Goal: Task Accomplishment & Management: Use online tool/utility

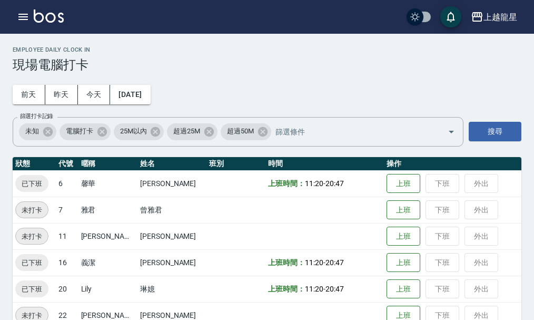
scroll to position [22, 0]
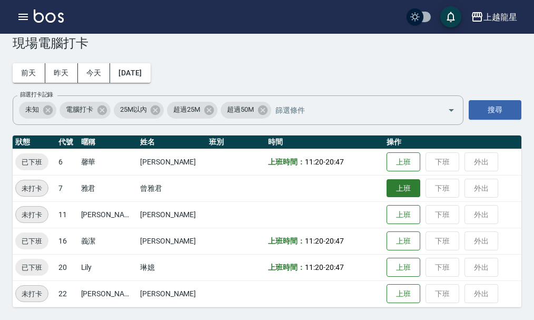
click at [386, 191] on button "上班" at bounding box center [403, 188] width 34 height 18
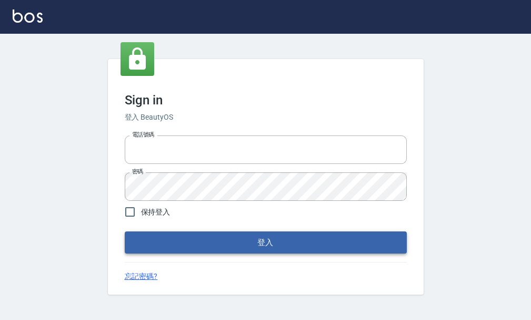
type input "25033354"
click at [224, 242] on button "登入" at bounding box center [266, 242] width 282 height 22
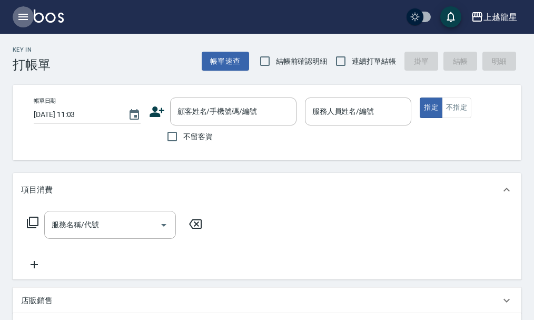
click at [17, 16] on icon "button" at bounding box center [23, 17] width 13 height 13
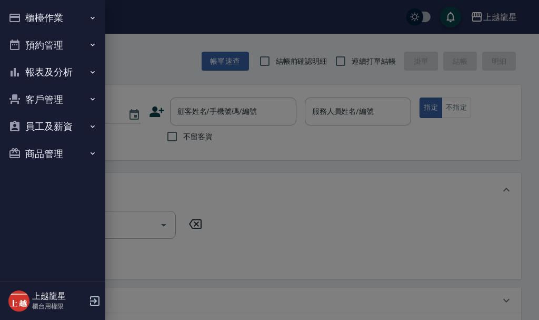
drag, startPoint x: 17, startPoint y: 16, endPoint x: 33, endPoint y: 12, distance: 16.7
click at [33, 12] on button "櫃檯作業" at bounding box center [52, 17] width 97 height 27
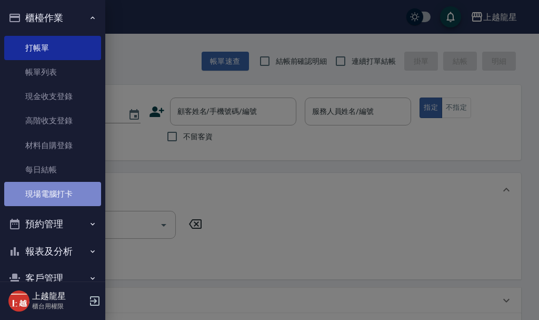
click at [70, 192] on link "現場電腦打卡" at bounding box center [52, 194] width 97 height 24
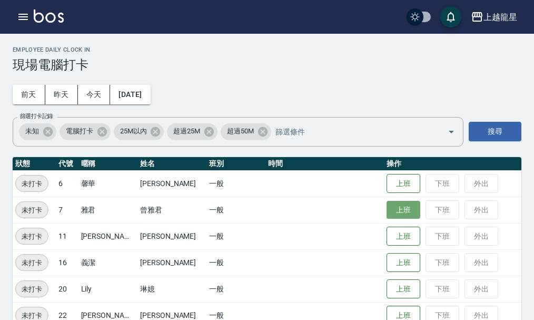
click at [400, 209] on button "上班" at bounding box center [403, 210] width 34 height 18
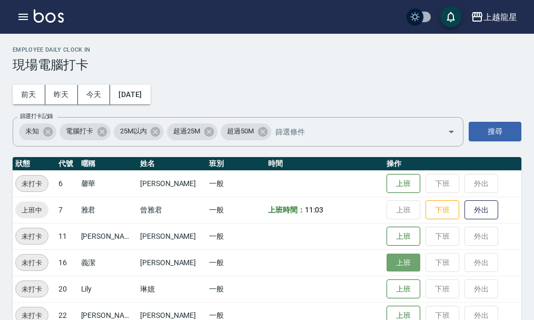
click at [386, 264] on button "上班" at bounding box center [403, 262] width 34 height 18
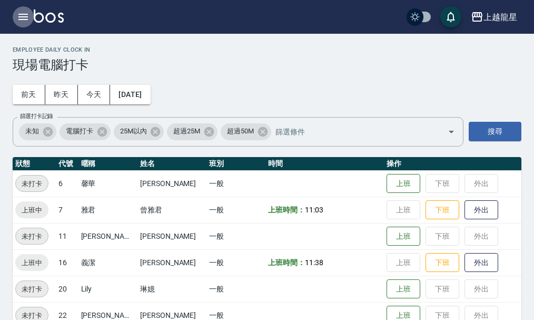
click at [19, 9] on button "button" at bounding box center [23, 16] width 21 height 21
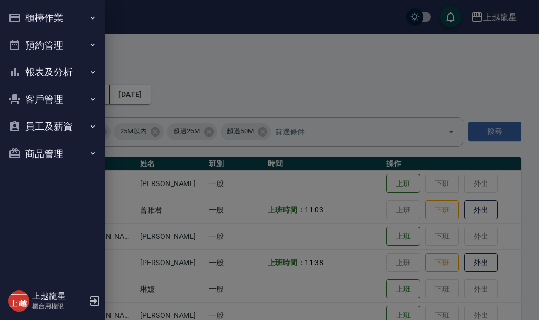
click at [41, 14] on button "櫃檯作業" at bounding box center [52, 17] width 97 height 27
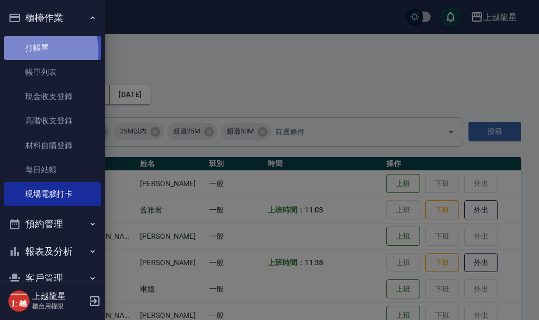
click at [34, 52] on link "打帳單" at bounding box center [52, 48] width 97 height 24
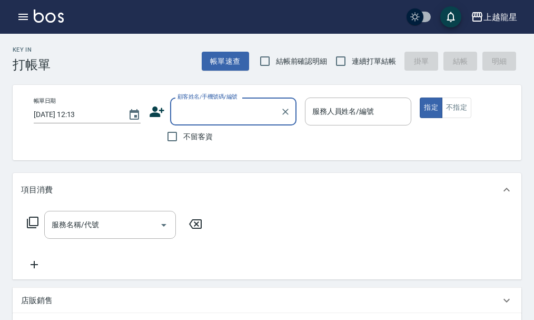
type input "ㄨ"
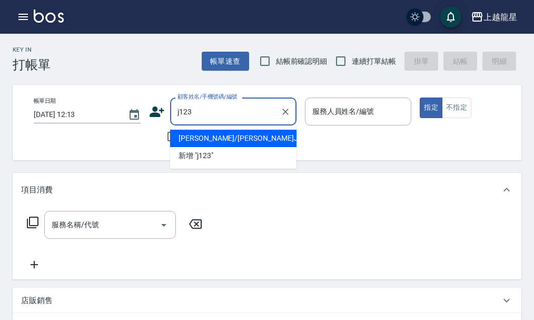
click at [193, 131] on li "許書榮/許書榮J123/J123" at bounding box center [233, 138] width 126 height 17
type input "許書榮/許書榮J123/J123"
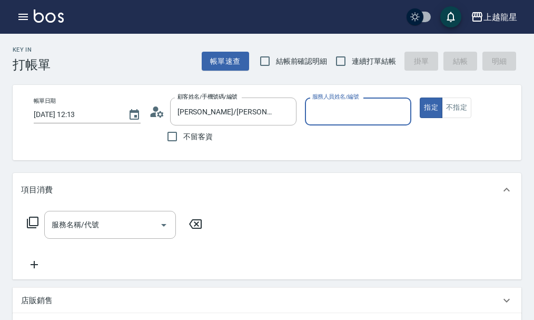
type input "雅君-7"
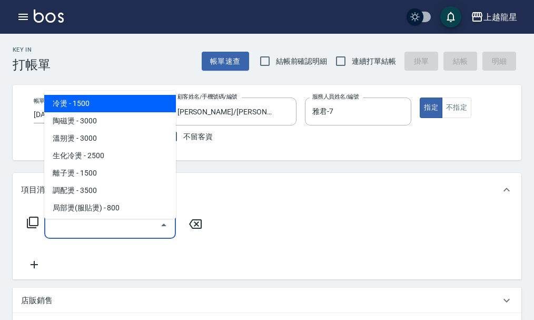
click at [84, 234] on input "服務名稱/代號" at bounding box center [102, 224] width 106 height 18
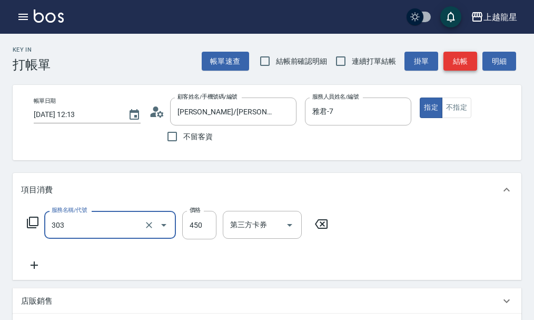
type input "剪髮(303)"
click at [458, 59] on button "結帳" at bounding box center [460, 61] width 34 height 19
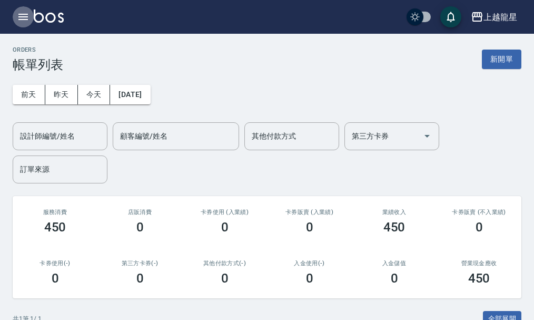
click at [22, 11] on icon "button" at bounding box center [23, 17] width 13 height 13
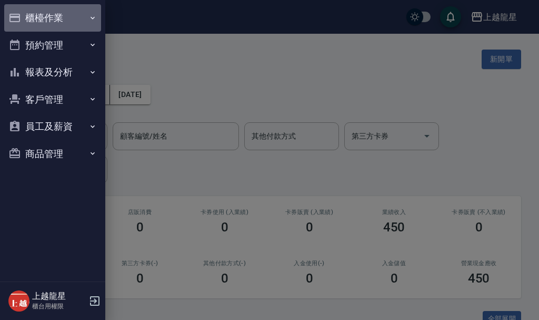
click at [39, 15] on button "櫃檯作業" at bounding box center [52, 17] width 97 height 27
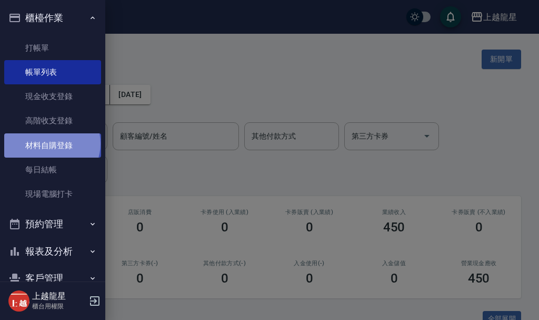
click at [51, 143] on link "材料自購登錄" at bounding box center [52, 145] width 97 height 24
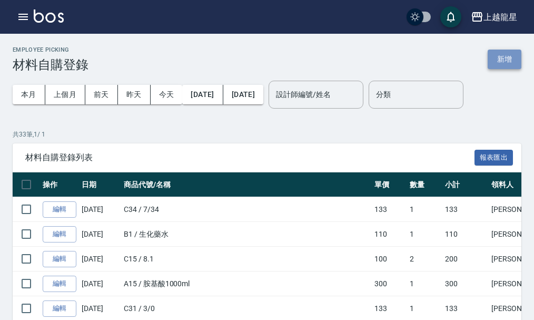
click at [514, 57] on button "新增" at bounding box center [505, 58] width 34 height 19
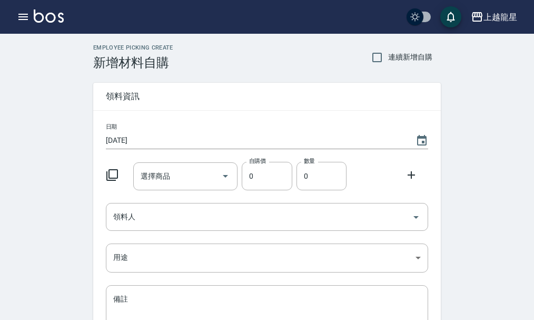
click at [114, 173] on icon at bounding box center [112, 175] width 13 height 13
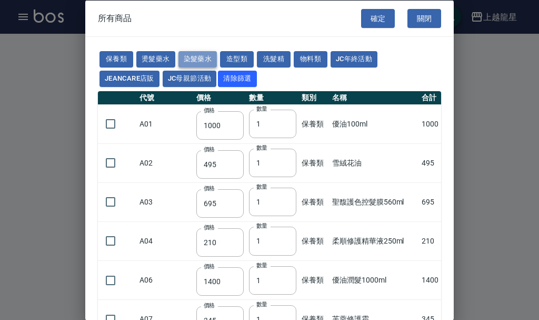
click at [205, 60] on button "染髮藥水" at bounding box center [198, 59] width 39 height 16
type input "105"
type input "100"
type input "105"
type input "100"
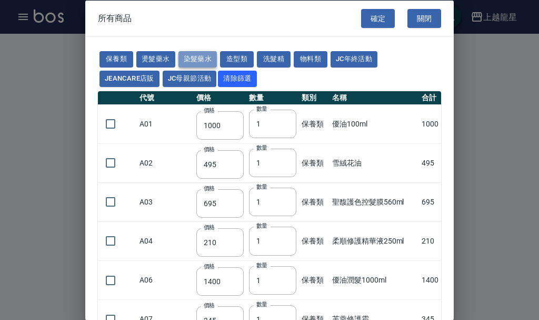
type input "100"
type input "450"
type input "100"
type input "406"
type input "100"
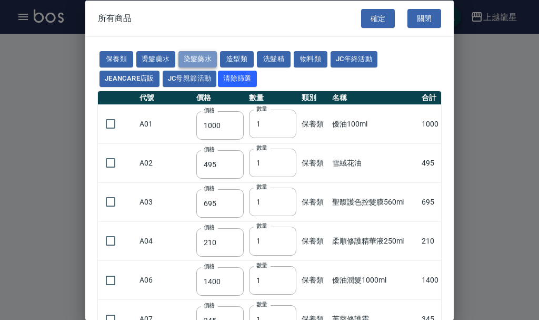
type input "100"
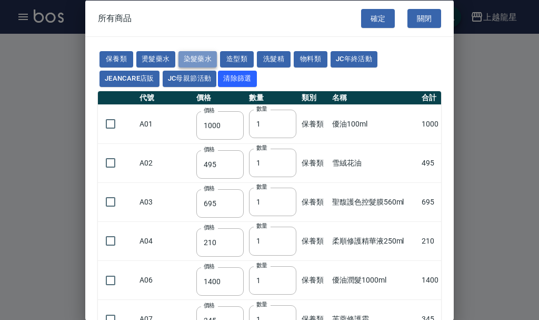
type input "100"
type input "133"
type input "100"
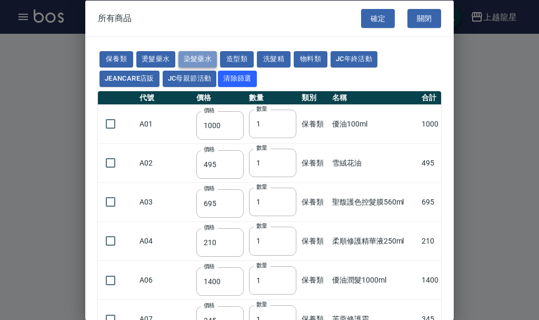
type input "133"
type input "186"
type input "133"
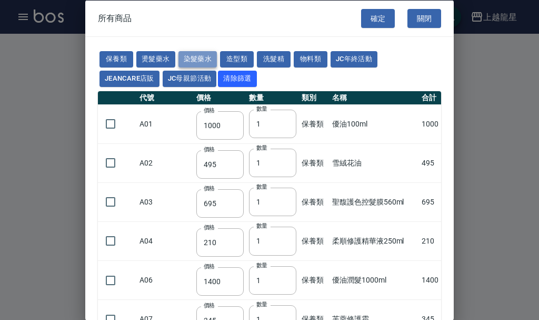
type input "133"
type input "441"
type input "133"
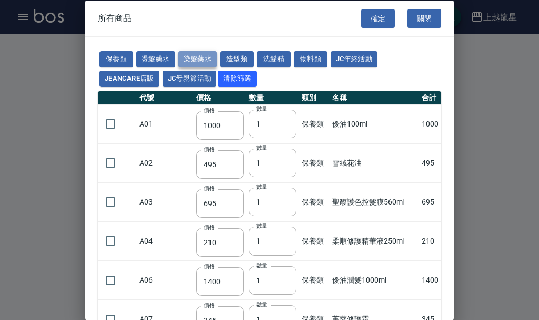
type input "350"
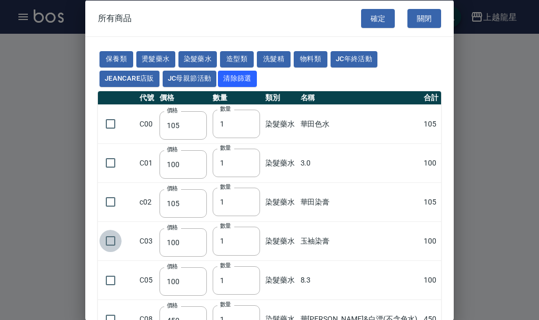
click at [109, 239] on input "checkbox" at bounding box center [111, 241] width 22 height 22
checkbox input "true"
click at [254, 241] on input "1" at bounding box center [236, 240] width 47 height 28
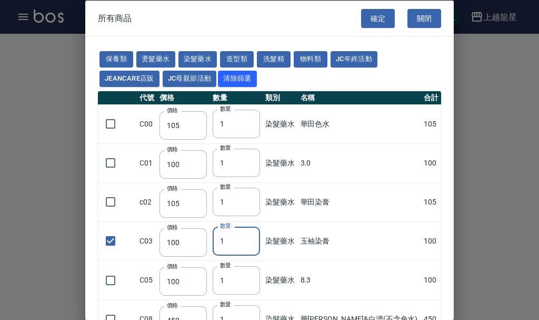
click at [254, 241] on input "1" at bounding box center [236, 240] width 47 height 28
click at [260, 239] on input "2" at bounding box center [236, 240] width 47 height 28
click at [260, 239] on input "3" at bounding box center [236, 240] width 47 height 28
click at [260, 239] on input "4" at bounding box center [236, 240] width 47 height 28
type input "5"
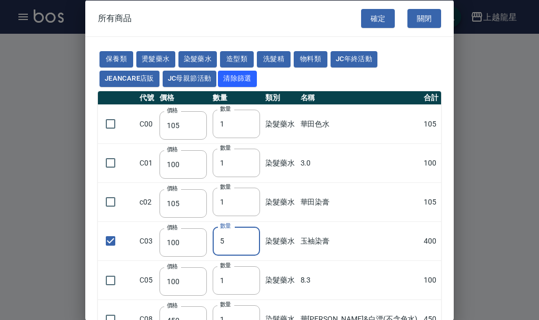
click at [260, 238] on input "5" at bounding box center [236, 240] width 47 height 28
click at [365, 18] on button "確定" at bounding box center [378, 17] width 34 height 19
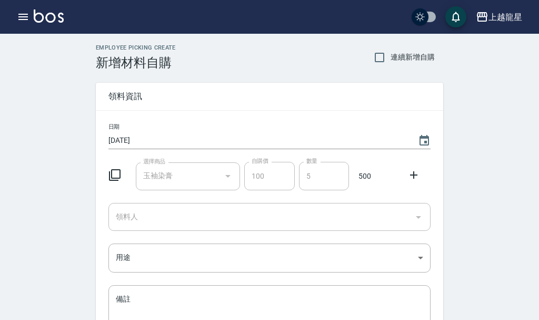
type input "玉袖染膏"
type input "100"
type input "5"
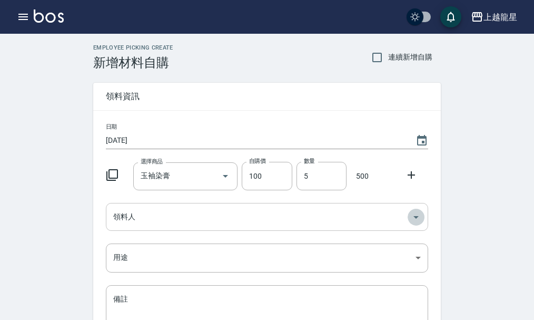
click at [413, 215] on icon "Open" at bounding box center [416, 217] width 13 height 13
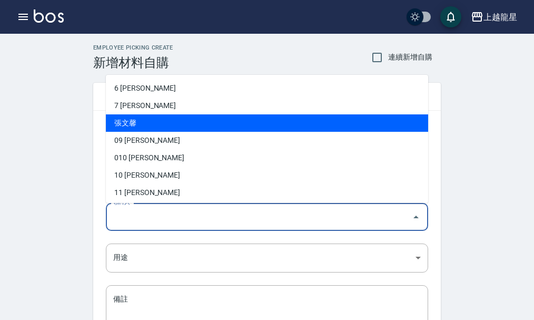
scroll to position [53, 0]
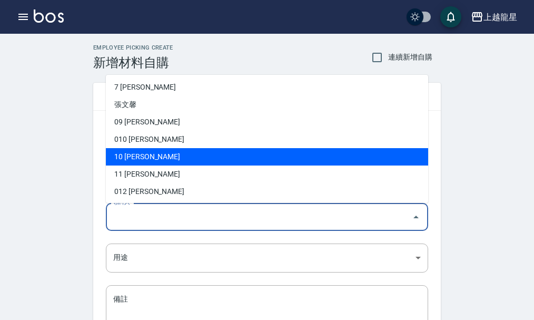
click at [145, 153] on li "10 高芳瑜" at bounding box center [267, 156] width 322 height 17
type input "高芳瑜"
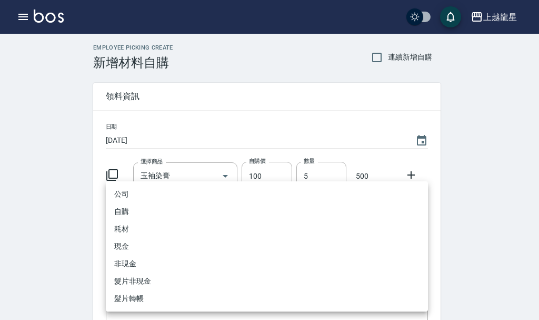
click at [418, 256] on body "上越龍星 登出 櫃檯作業 打帳單 帳單列表 現金收支登錄 高階收支登錄 材料自購登錄 每日結帳 現場電腦打卡 預約管理 預約管理 單日預約紀錄 單週預約紀錄 …" at bounding box center [269, 217] width 539 height 434
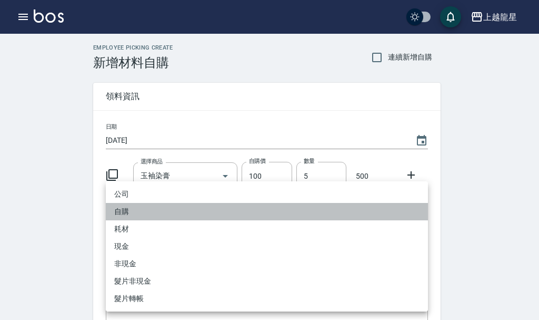
click at [132, 215] on li "自購" at bounding box center [267, 211] width 322 height 17
type input "自購"
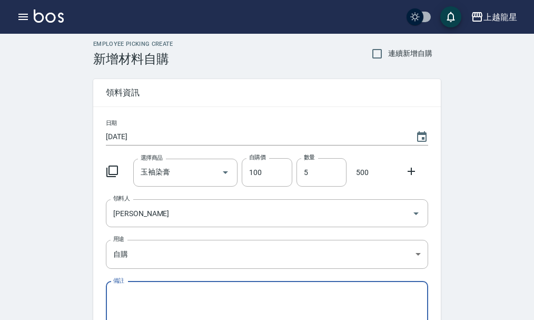
scroll to position [116, 0]
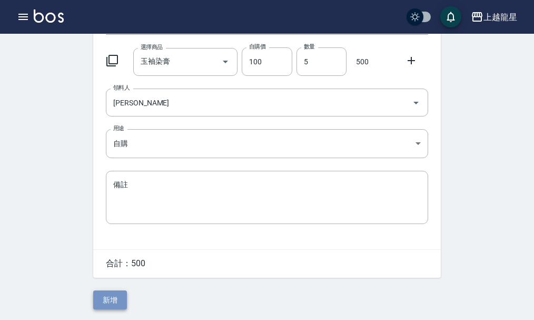
click at [124, 302] on button "新增" at bounding box center [110, 299] width 34 height 19
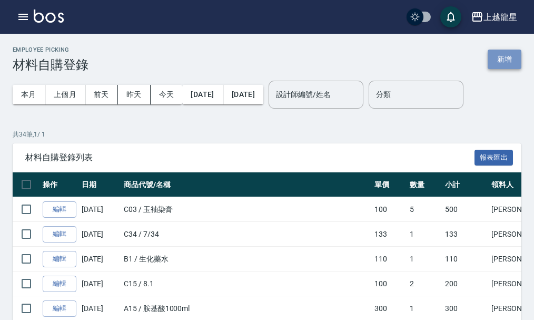
click at [510, 57] on button "新增" at bounding box center [505, 58] width 34 height 19
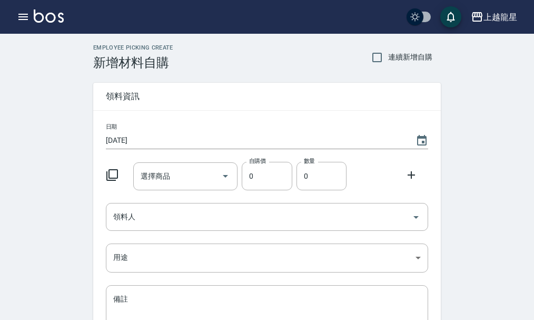
click at [115, 176] on icon at bounding box center [112, 175] width 13 height 13
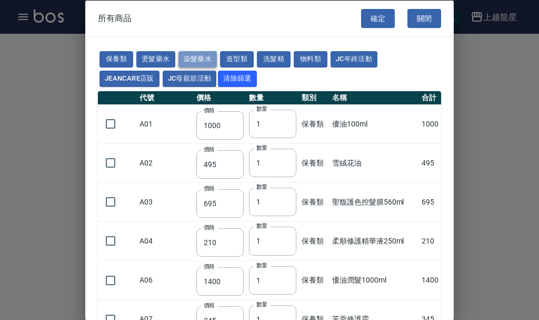
click at [195, 53] on button "染髮藥水" at bounding box center [198, 59] width 39 height 16
type input "105"
type input "100"
type input "105"
type input "100"
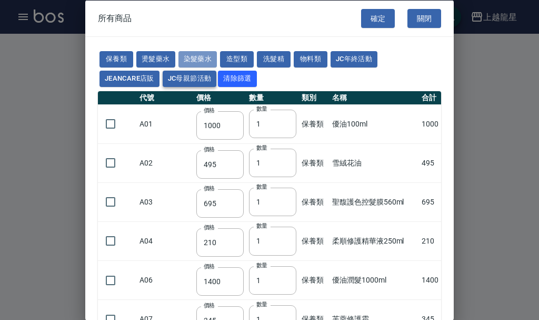
type input "100"
type input "450"
type input "100"
type input "406"
type input "100"
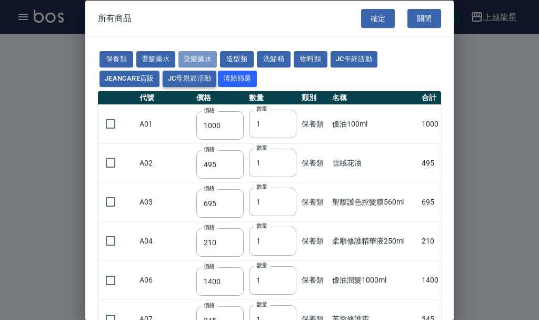
type input "100"
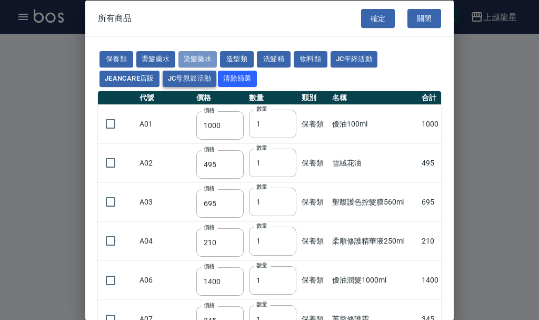
type input "100"
type input "133"
type input "100"
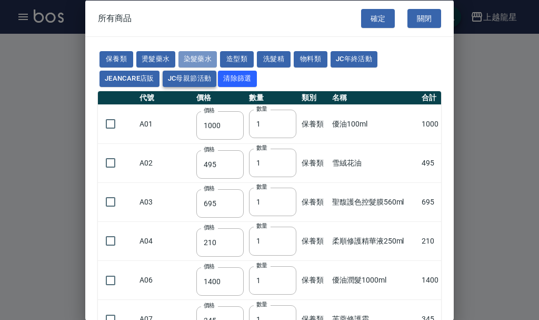
type input "133"
type input "186"
type input "133"
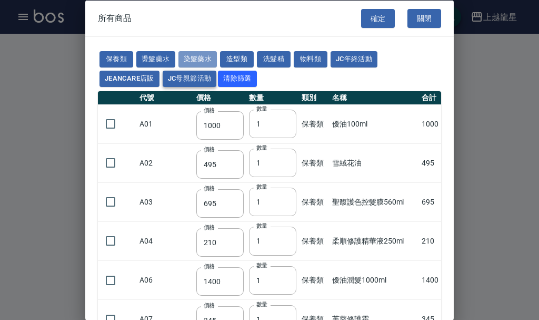
type input "133"
type input "441"
type input "133"
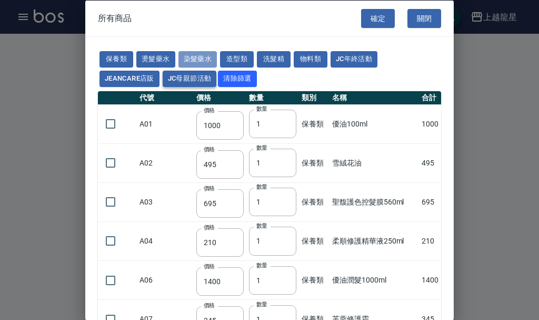
type input "350"
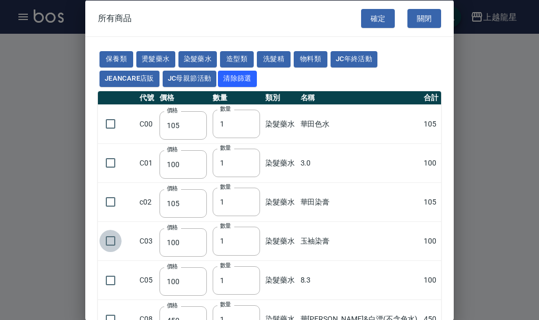
click at [110, 241] on input "checkbox" at bounding box center [111, 241] width 22 height 22
checkbox input "true"
type input "2"
click at [257, 238] on input "2" at bounding box center [236, 240] width 47 height 28
click at [380, 20] on button "確定" at bounding box center [378, 17] width 34 height 19
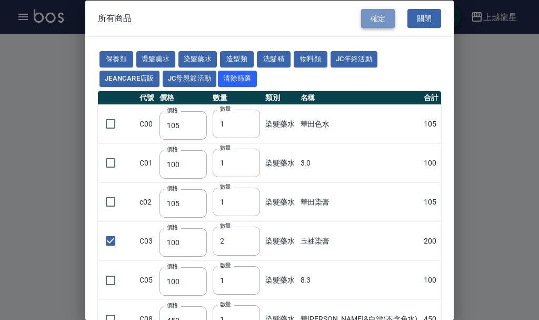
type input "玉袖染膏"
type input "100"
type input "2"
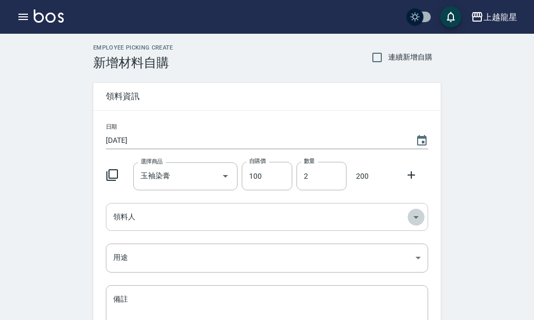
click at [419, 215] on icon "Open" at bounding box center [416, 217] width 13 height 13
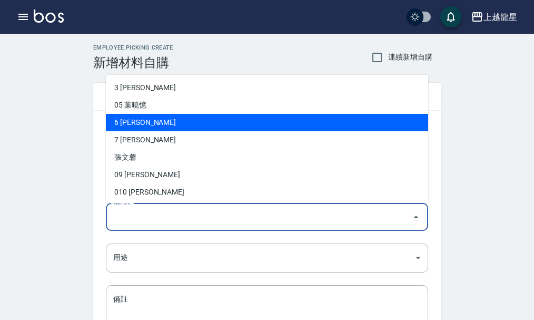
click at [122, 122] on li "6 黃馨華" at bounding box center [267, 122] width 322 height 17
type input "[PERSON_NAME]"
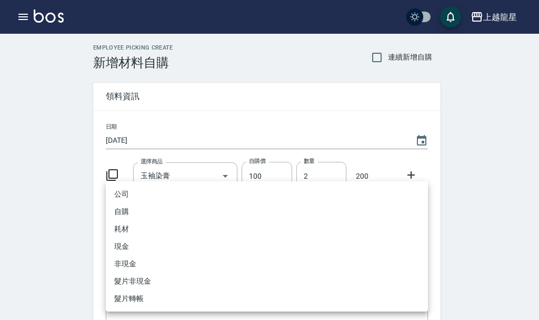
click at [417, 259] on body "上越龍星 登出 櫃檯作業 打帳單 帳單列表 現金收支登錄 高階收支登錄 材料自購登錄 每日結帳 現場電腦打卡 預約管理 預約管理 單日預約紀錄 單週預約紀錄 …" at bounding box center [269, 217] width 539 height 434
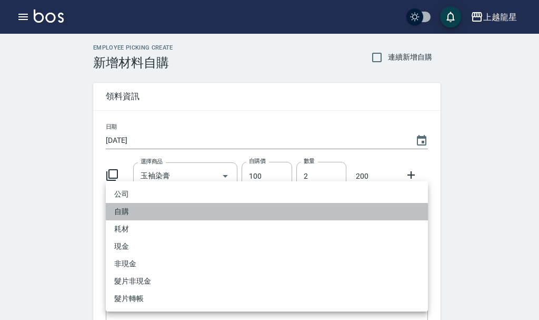
click at [136, 214] on li "自購" at bounding box center [267, 211] width 322 height 17
type input "自購"
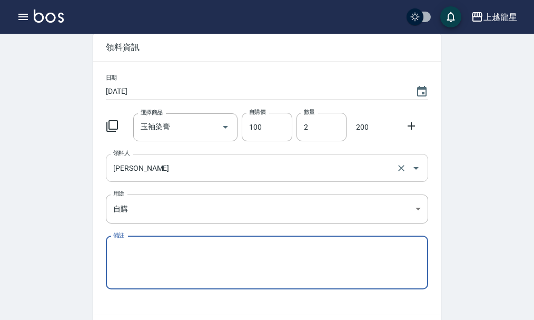
scroll to position [116, 0]
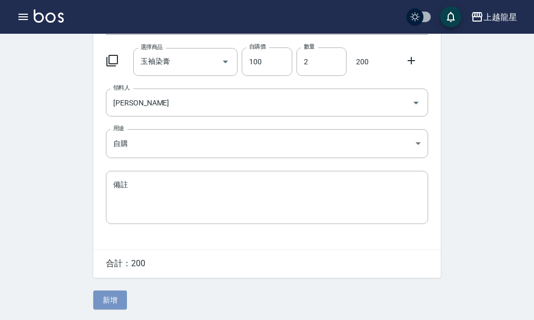
drag, startPoint x: 110, startPoint y: 302, endPoint x: 112, endPoint y: 289, distance: 13.3
click at [112, 290] on button "新增" at bounding box center [110, 299] width 34 height 19
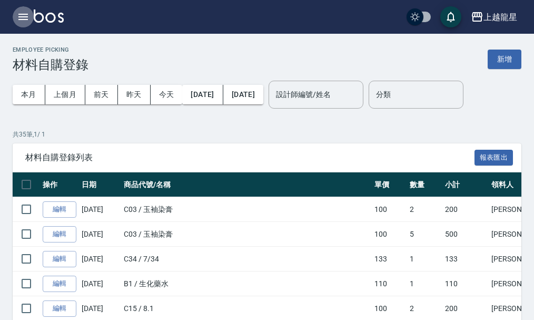
click at [23, 16] on icon "button" at bounding box center [22, 17] width 9 height 6
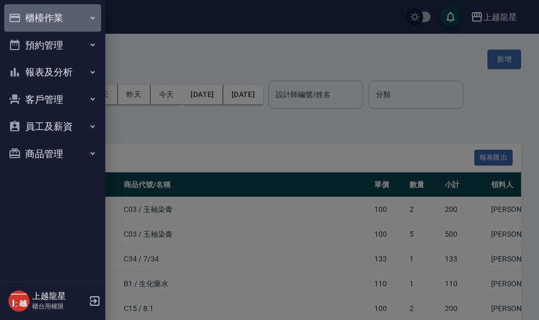
drag, startPoint x: 37, startPoint y: 17, endPoint x: 33, endPoint y: 25, distance: 8.2
click at [36, 17] on button "櫃檯作業" at bounding box center [52, 17] width 97 height 27
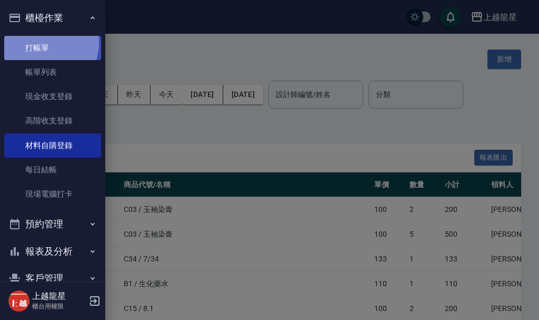
click at [40, 42] on link "打帳單" at bounding box center [52, 48] width 97 height 24
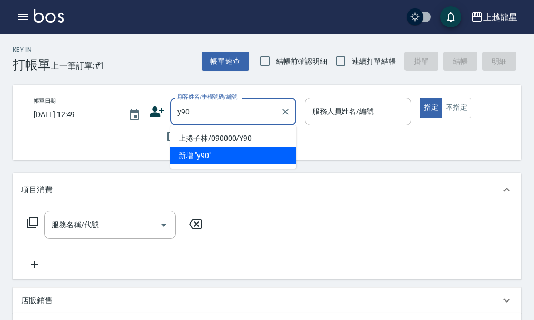
click at [224, 134] on li "上捲子林/090000/Y90" at bounding box center [233, 138] width 126 height 17
type input "上捲子林/090000/Y90"
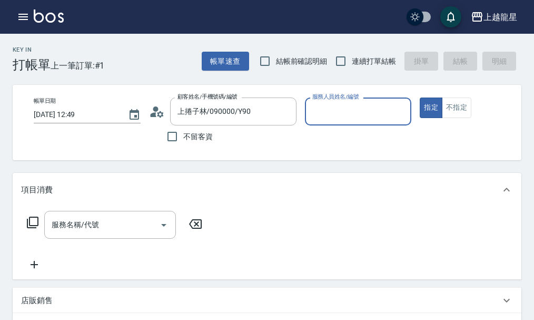
type input "淑雲-25"
drag, startPoint x: 102, startPoint y: 234, endPoint x: 106, endPoint y: 228, distance: 7.2
click at [101, 233] on input "服務名稱/代號" at bounding box center [102, 224] width 106 height 18
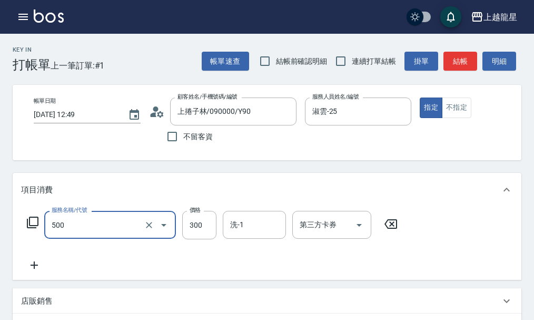
type input "一般洗髮(500)"
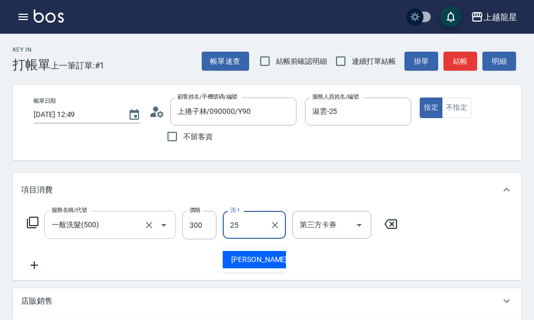
type input "淑雲-25"
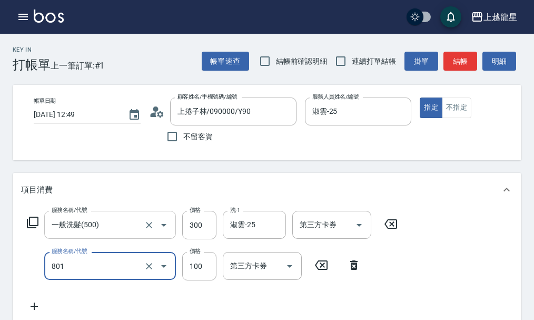
type input "上捲子(801)"
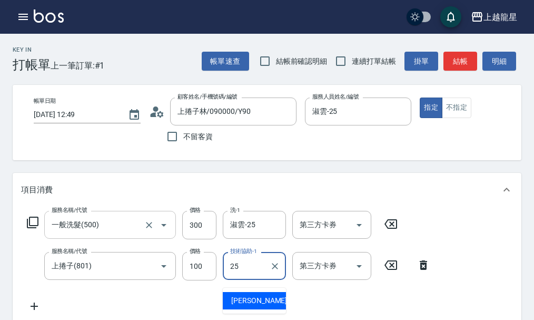
type input "淑雲-25"
